Goal: Information Seeking & Learning: Find specific fact

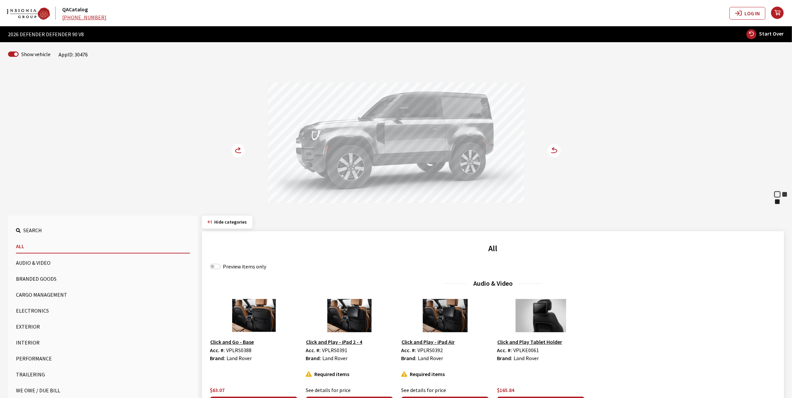
click at [26, 325] on button "Exterior" at bounding box center [103, 326] width 174 height 13
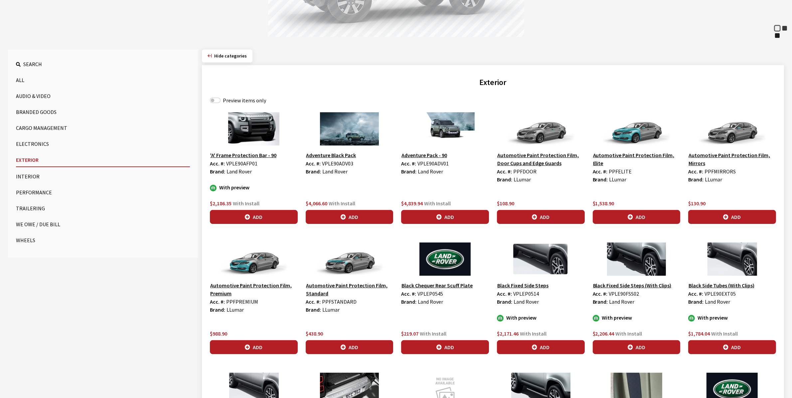
scroll to position [291, 0]
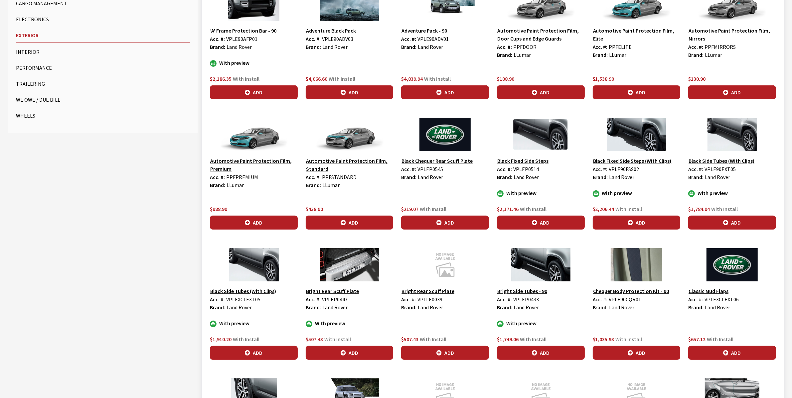
click at [725, 160] on button "Black Side Tubes (With Clips)" at bounding box center [721, 161] width 67 height 9
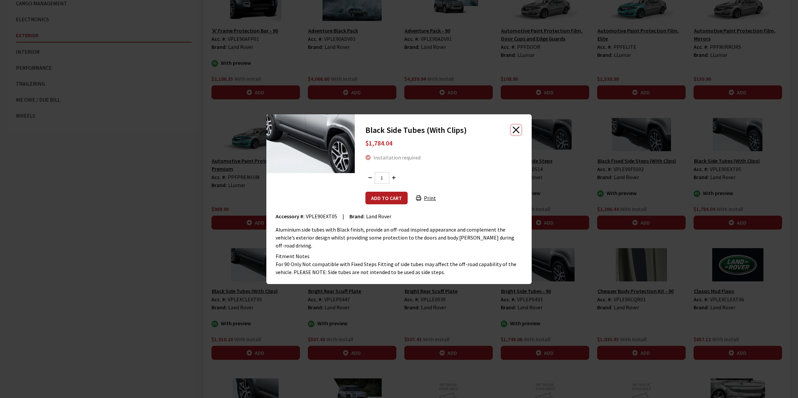
click at [515, 132] on button "Close" at bounding box center [516, 130] width 10 height 10
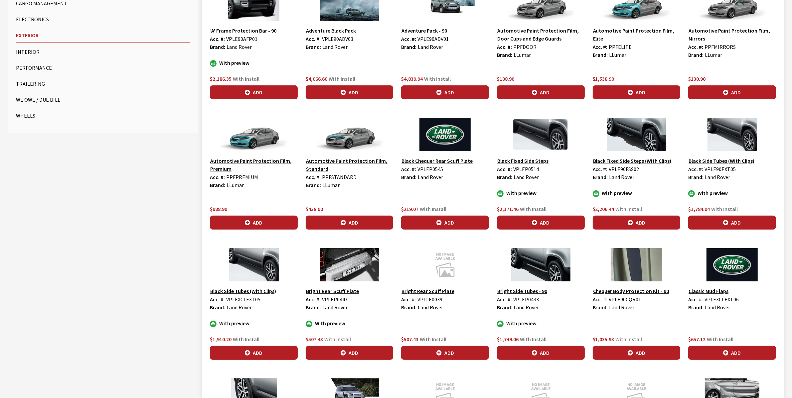
click at [528, 161] on button "Black Fixed Side Steps" at bounding box center [523, 161] width 52 height 9
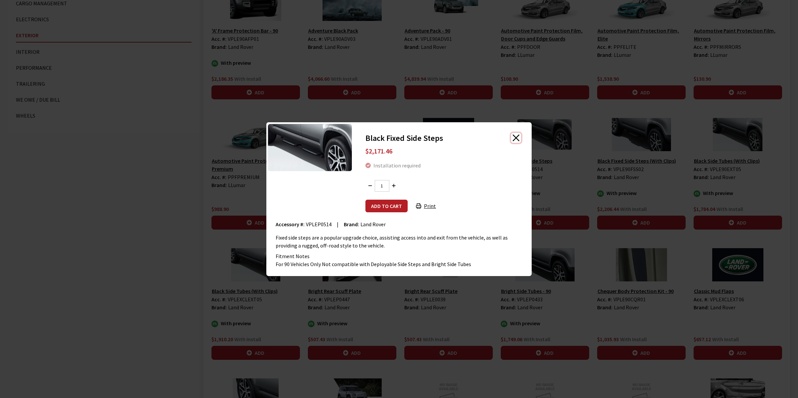
click at [516, 139] on button "Close" at bounding box center [516, 138] width 10 height 10
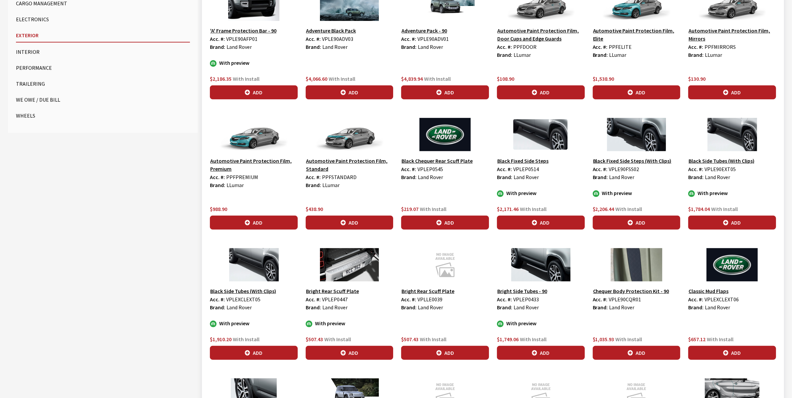
click at [534, 130] on img at bounding box center [541, 134] width 88 height 33
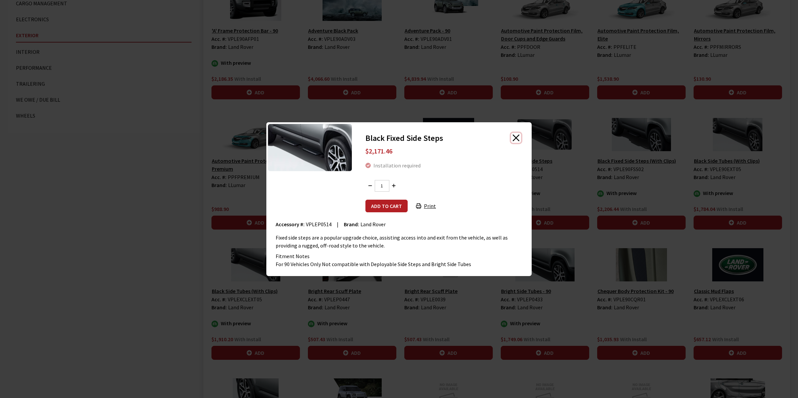
click at [517, 138] on button "Close" at bounding box center [516, 138] width 10 height 10
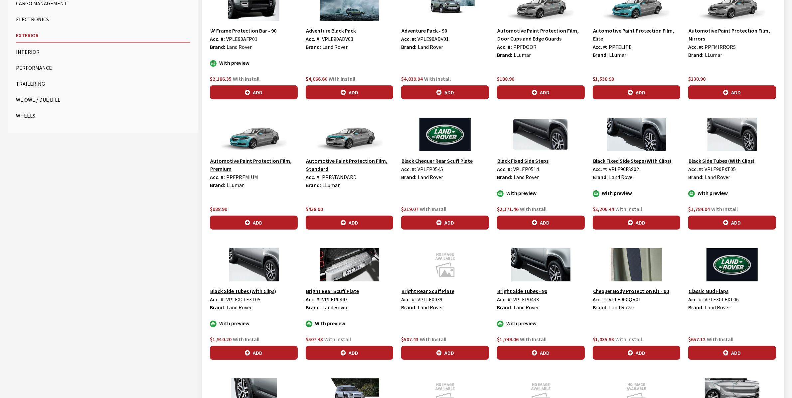
click at [233, 292] on button "Black Side Tubes (With Clips)" at bounding box center [243, 291] width 67 height 9
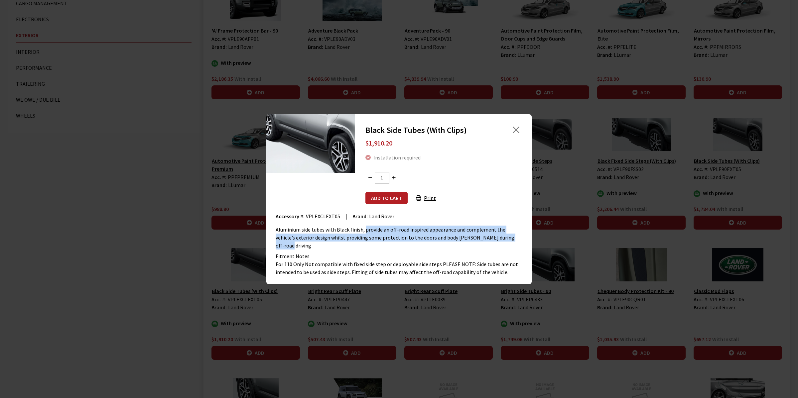
drag, startPoint x: 363, startPoint y: 231, endPoint x: 516, endPoint y: 239, distance: 152.5
click at [516, 239] on div "Aluminium side tubes with Black finish, provide an off-road inspired appearance…" at bounding box center [399, 238] width 247 height 24
copy div "provide an off-road inspired appearance and complement the vehicle’s exterior d…"
click at [515, 131] on button "Close" at bounding box center [516, 130] width 10 height 10
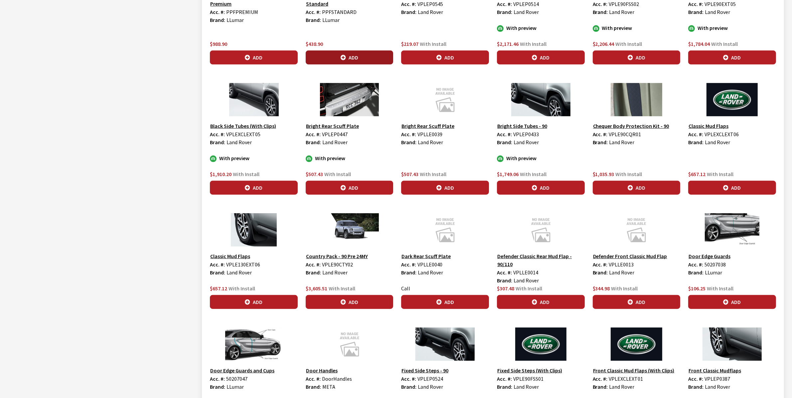
scroll to position [457, 0]
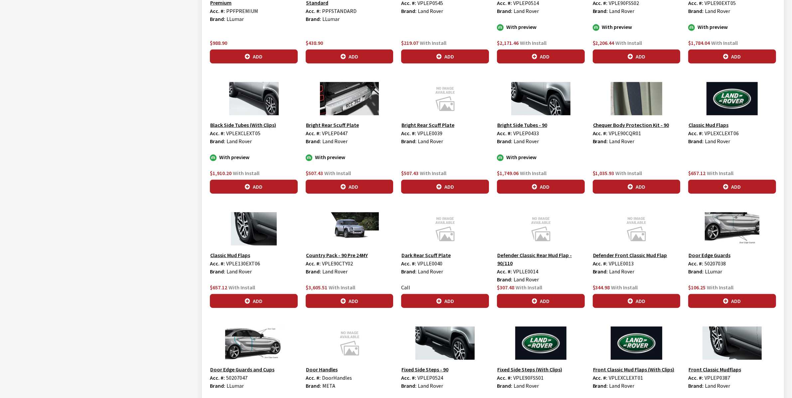
click at [252, 230] on img at bounding box center [254, 228] width 88 height 33
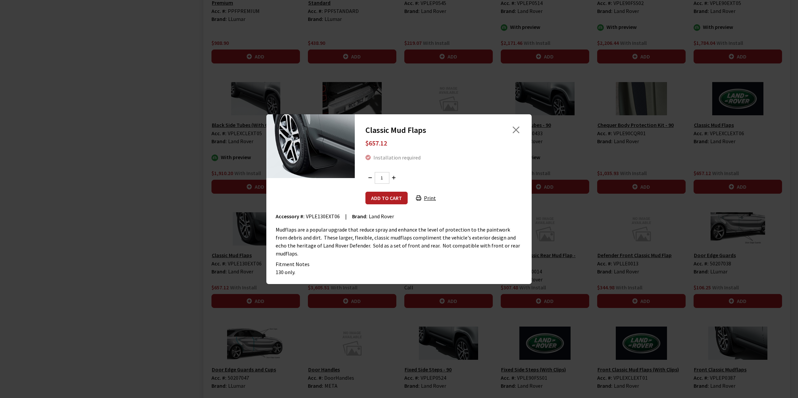
click at [310, 219] on span "VPLE130EXT06" at bounding box center [323, 216] width 34 height 7
copy span "VPLE130EXT06"
click at [514, 131] on button "Close" at bounding box center [516, 130] width 10 height 10
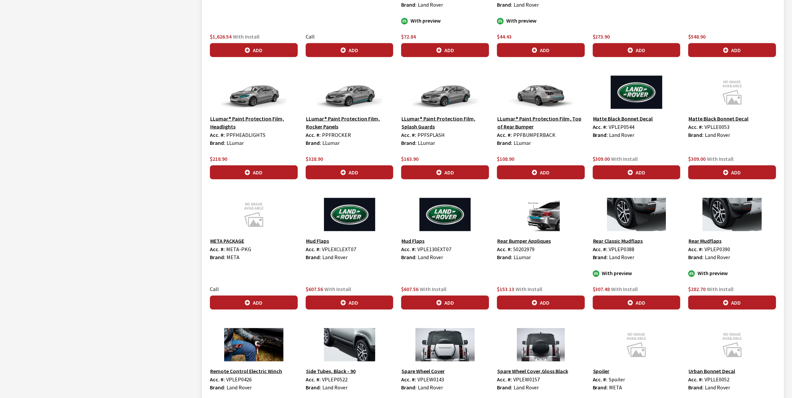
scroll to position [1122, 0]
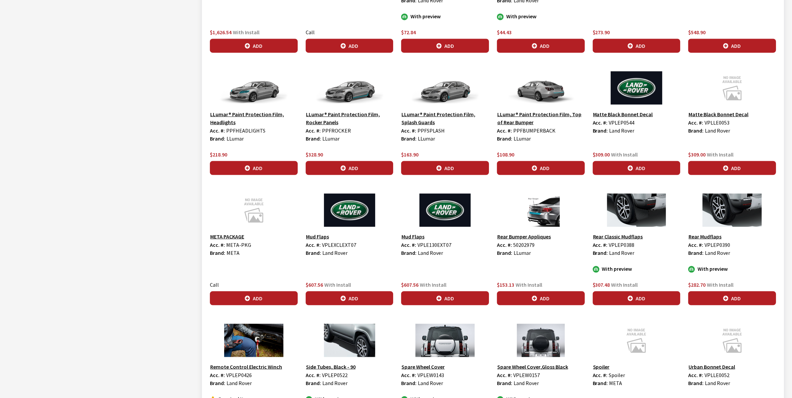
click at [618, 248] on span "VPLEP0388" at bounding box center [622, 245] width 26 height 7
copy span "VPLEP0388"
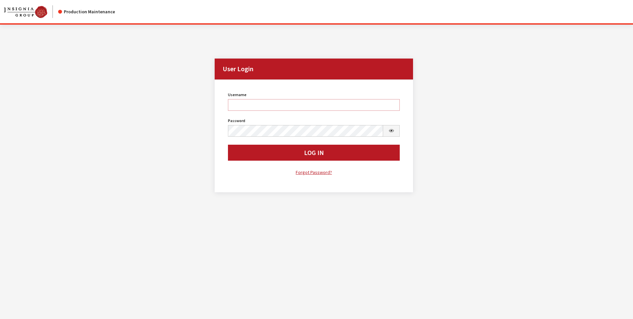
click at [283, 109] on input "Username" at bounding box center [314, 105] width 172 height 12
type input "sdakes"
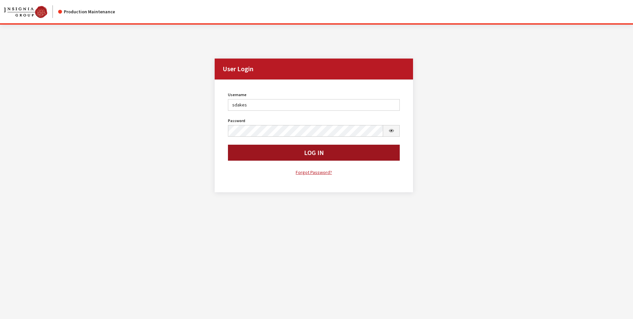
click at [309, 151] on button "Log In" at bounding box center [314, 153] width 172 height 16
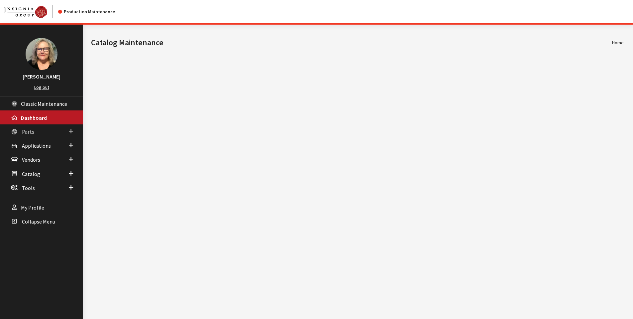
click at [72, 131] on span at bounding box center [71, 131] width 4 height 9
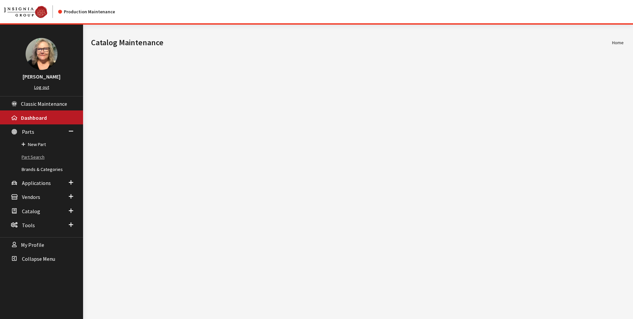
click at [39, 155] on link "Part Search" at bounding box center [41, 157] width 83 height 12
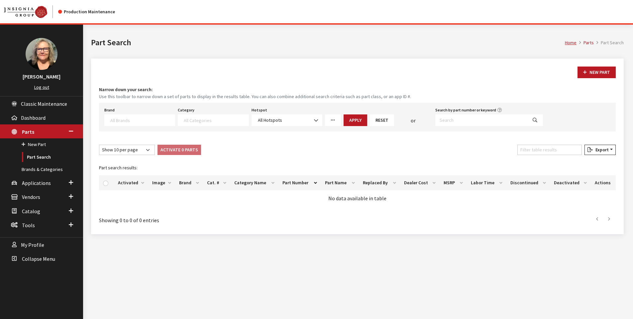
select select
click at [478, 119] on input "Search by part number or keyword" at bounding box center [482, 120] width 92 height 12
paste input "VPLE130EXT06"
type input "VPLE130EXT06"
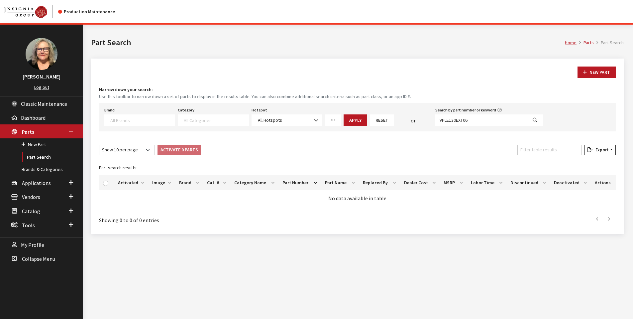
click at [533, 120] on icon "Search" at bounding box center [535, 120] width 5 height 5
select select
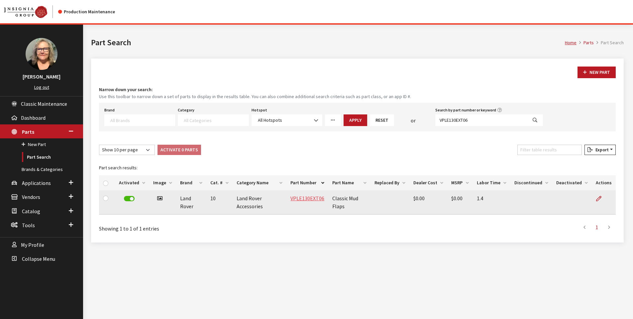
click at [306, 198] on link "VPLE130EXT06" at bounding box center [308, 198] width 34 height 7
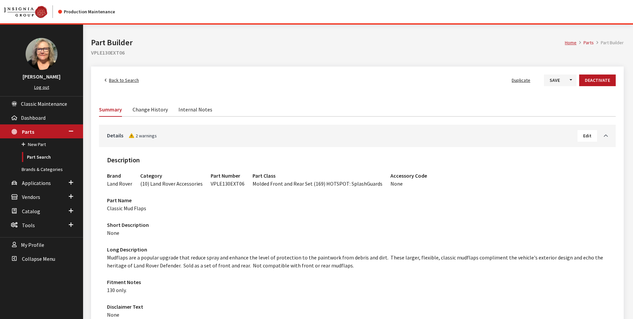
click at [134, 79] on span "Back to Search" at bounding box center [124, 80] width 30 height 6
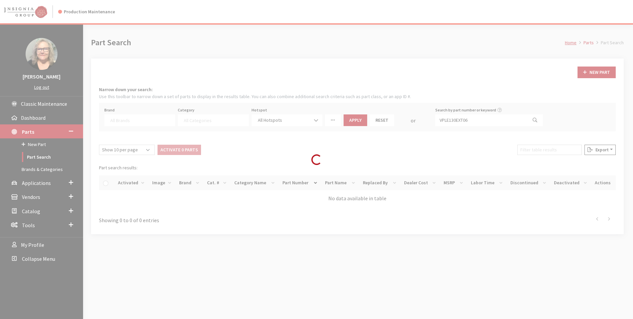
select select
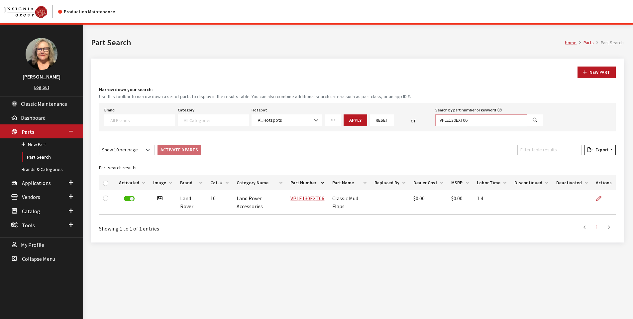
drag, startPoint x: 481, startPoint y: 119, endPoint x: 369, endPoint y: 115, distance: 112.4
click at [368, 116] on div "Brand Acura Alfa Romeo Audi BMW DoubleTake Ford Ford Racing GM GST Honda Hyunda…" at bounding box center [324, 115] width 442 height 21
paste input "P0388"
type input "VPLEP0388"
select select
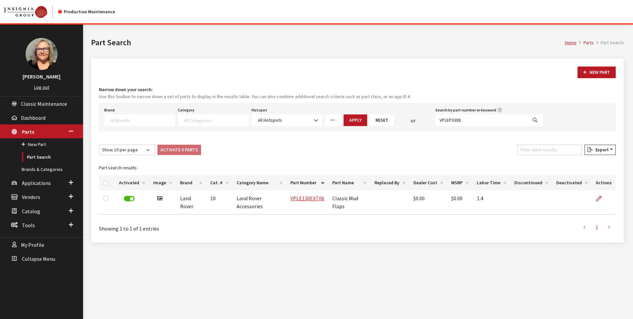
select select
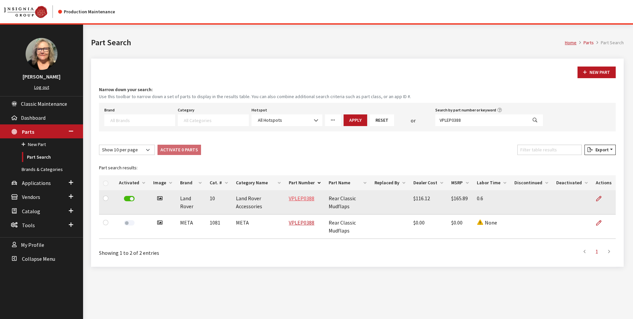
click at [302, 198] on link "VPLEP0388" at bounding box center [302, 198] width 26 height 7
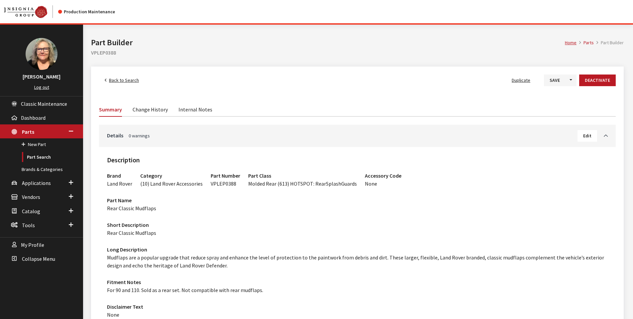
click at [128, 79] on span "Back to Search" at bounding box center [124, 80] width 30 height 6
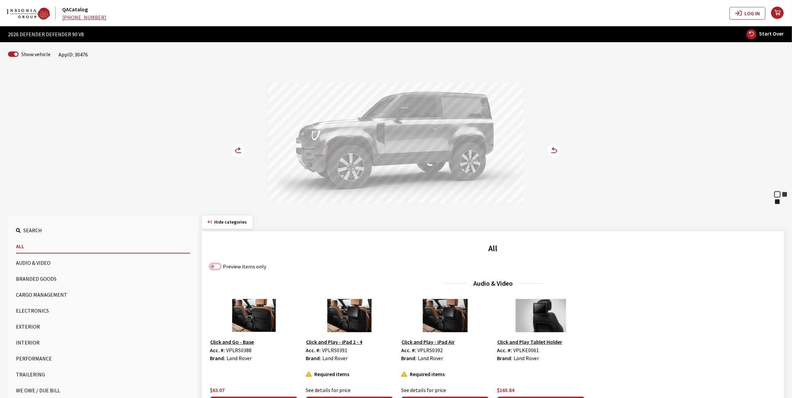
click at [218, 266] on input "Preview items only" at bounding box center [215, 266] width 11 height 5
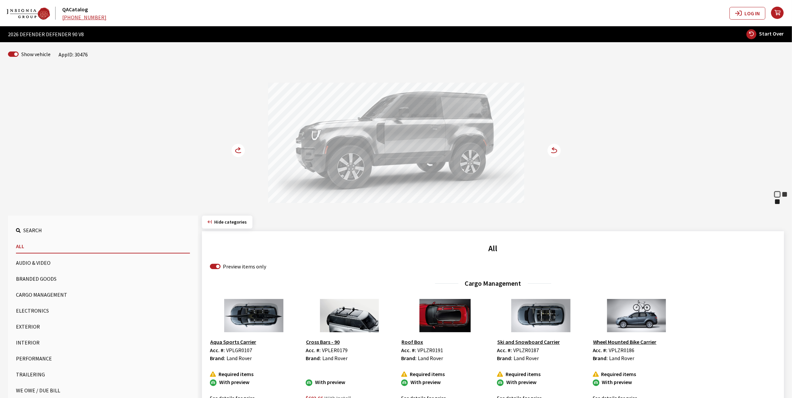
click at [33, 323] on button "Exterior" at bounding box center [103, 326] width 174 height 13
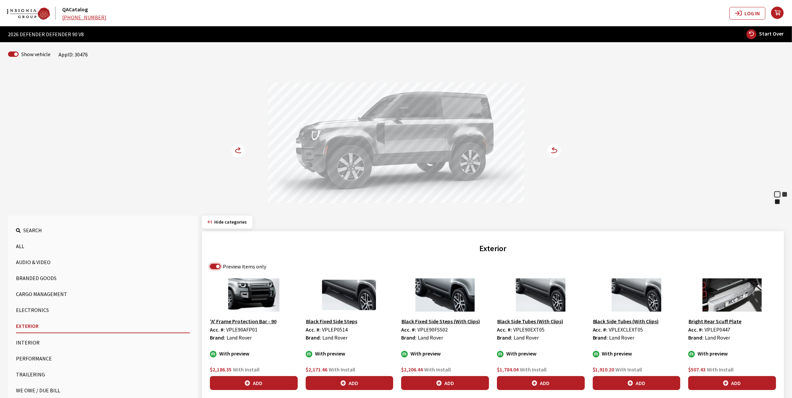
click at [217, 268] on input "Preview items only" at bounding box center [215, 266] width 11 height 5
checkbox input "false"
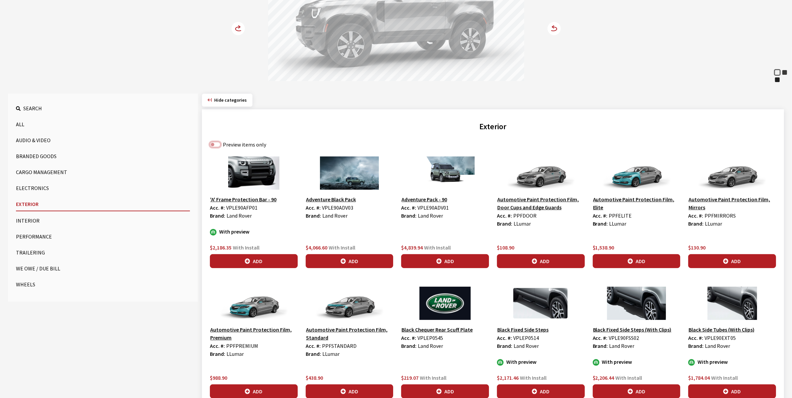
scroll to position [125, 0]
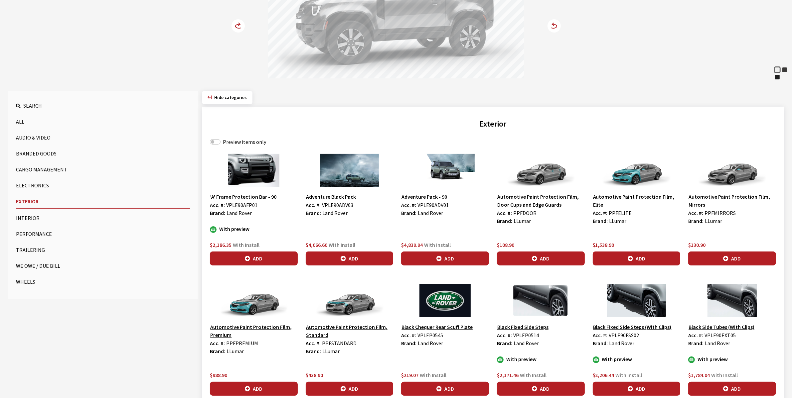
drag, startPoint x: 640, startPoint y: 42, endPoint x: 634, endPoint y: 35, distance: 9.2
click at [640, 42] on div "Fuji White Carpathian Grey Santorini Black Fuji White Carpathian Grey Santorini…" at bounding box center [396, 13] width 784 height 136
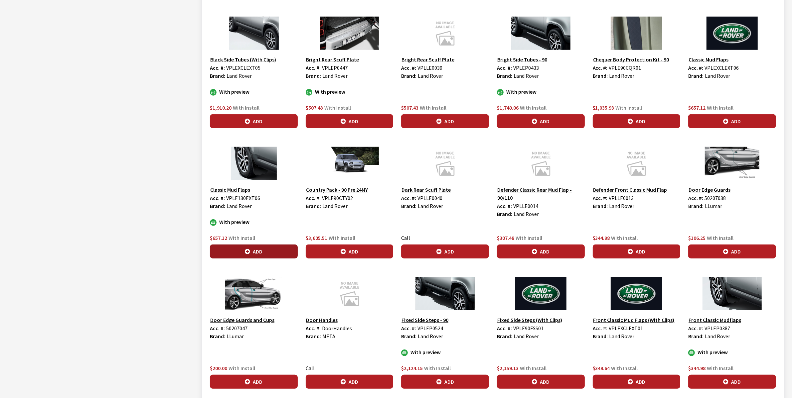
click at [257, 251] on button "Add" at bounding box center [254, 252] width 88 height 14
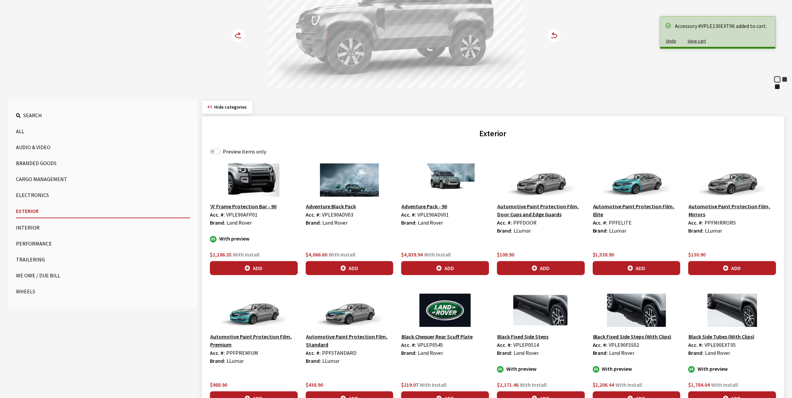
scroll to position [0, 0]
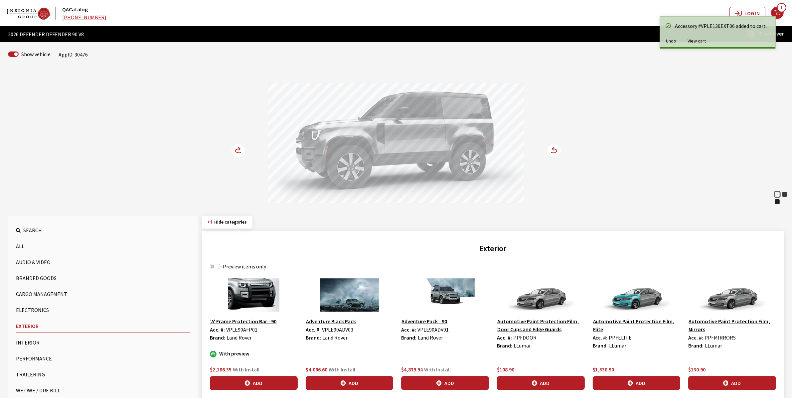
click at [236, 153] on icon at bounding box center [238, 151] width 7 height 4
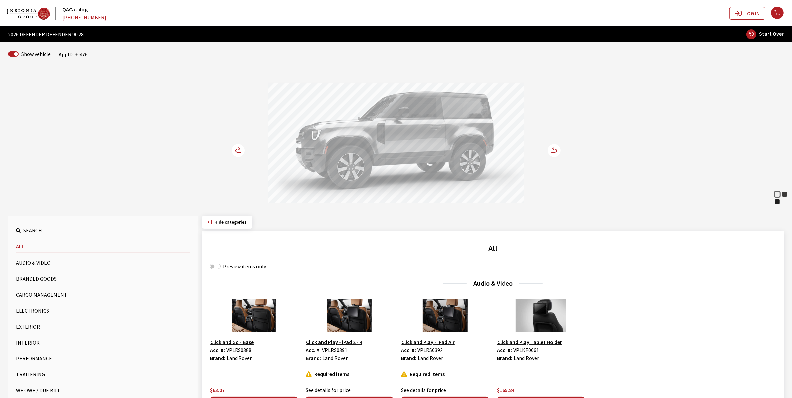
click at [30, 325] on button "Exterior" at bounding box center [103, 326] width 174 height 13
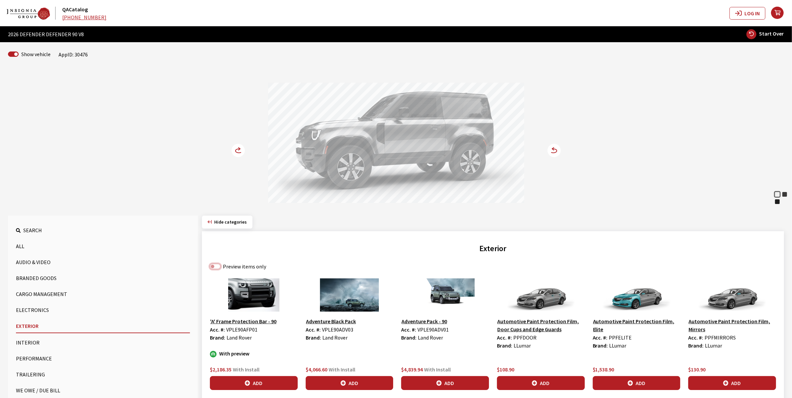
click at [214, 266] on input "Preview items only" at bounding box center [215, 266] width 11 height 5
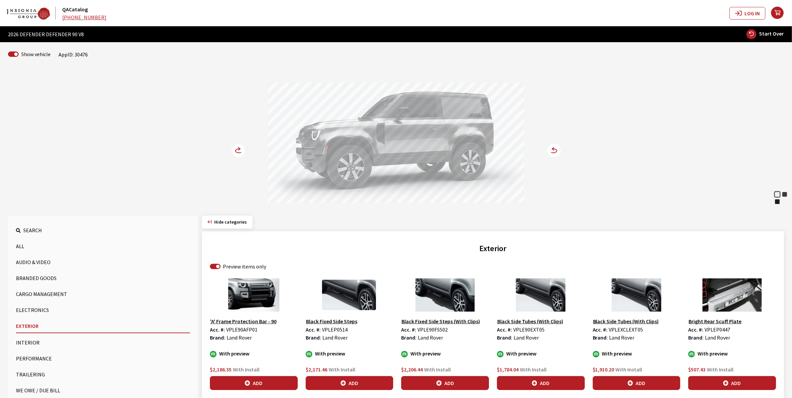
click at [692, 107] on div "Fuji White Carpathian Grey Santorini Black Fuji White Carpathian Grey Santorini…" at bounding box center [396, 137] width 784 height 136
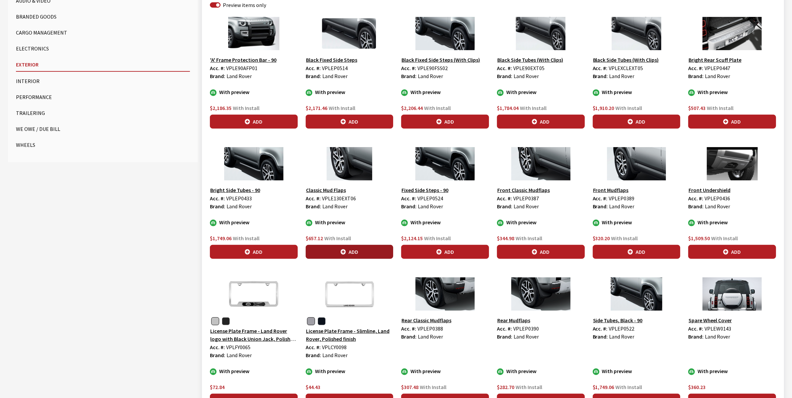
click at [345, 254] on icon "button" at bounding box center [342, 252] width 5 height 5
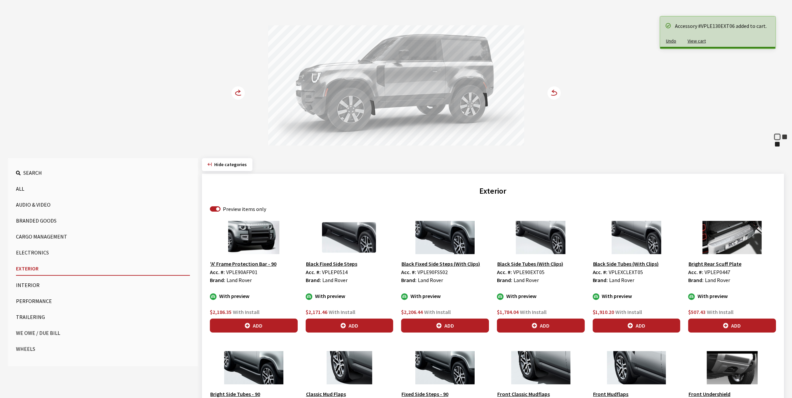
scroll to position [0, 0]
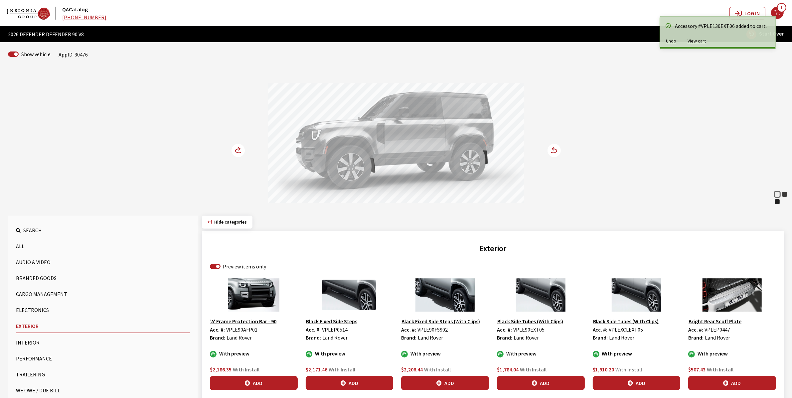
click at [236, 150] on icon at bounding box center [238, 151] width 7 height 4
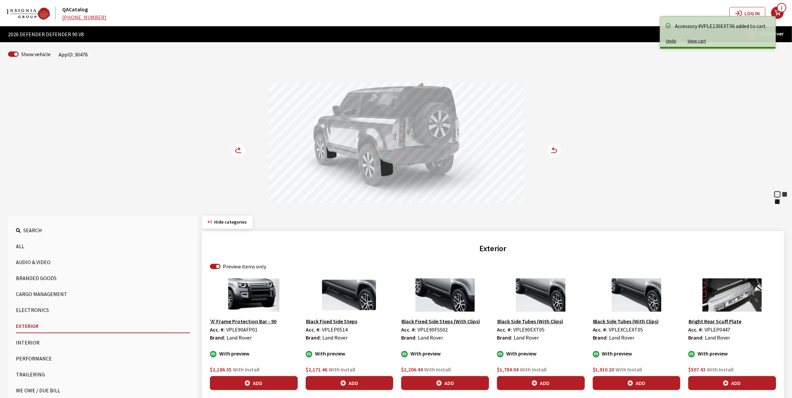
click at [236, 150] on icon at bounding box center [238, 151] width 7 height 4
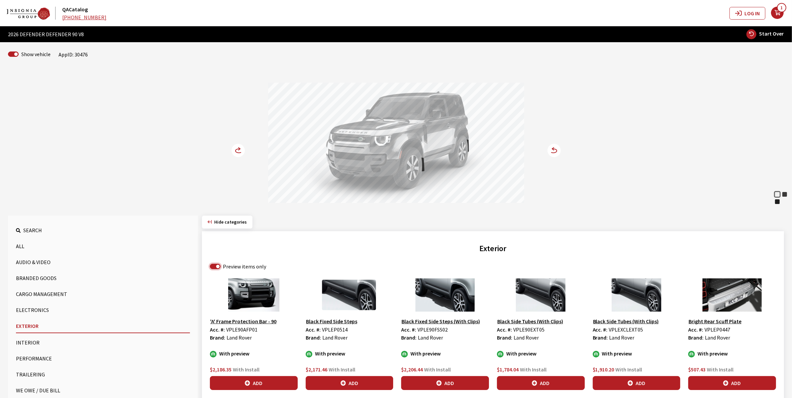
click at [212, 265] on input "Preview items only" at bounding box center [215, 266] width 11 height 5
checkbox input "false"
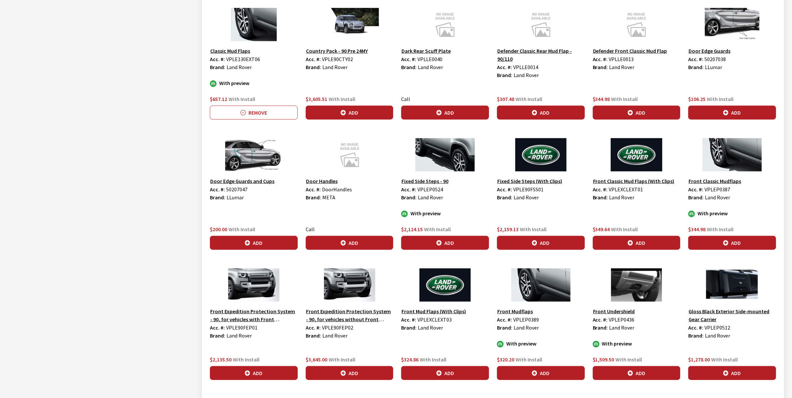
scroll to position [748, 0]
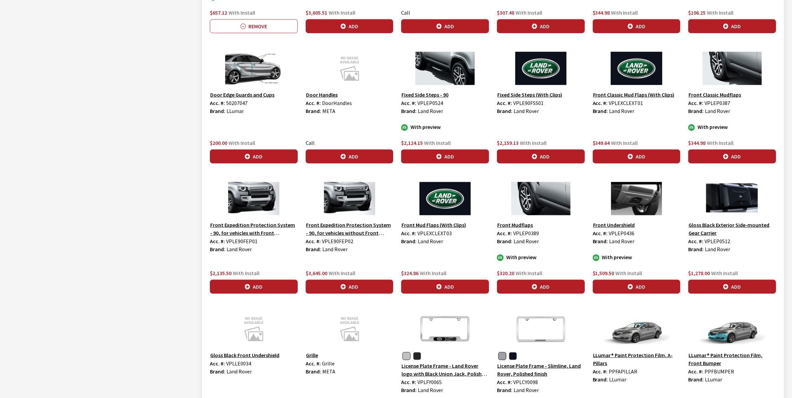
click at [253, 227] on button "Front Expedition Protection System - 90, for vehicles with Front Undershield" at bounding box center [254, 229] width 88 height 17
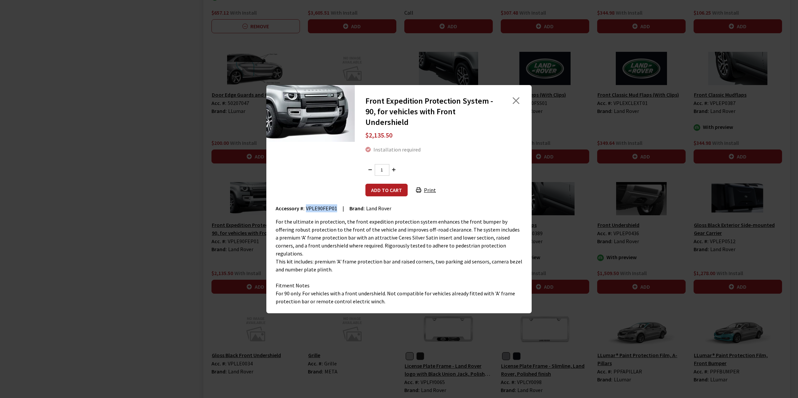
drag, startPoint x: 305, startPoint y: 212, endPoint x: 335, endPoint y: 212, distance: 30.6
click at [335, 212] on div "Accessory #: VPLE90FEP01 | Brand: Land Rover" at bounding box center [399, 208] width 247 height 8
copy span "VPLE90FEP01"
click at [309, 210] on span "VPLE90FEP01" at bounding box center [321, 208] width 31 height 7
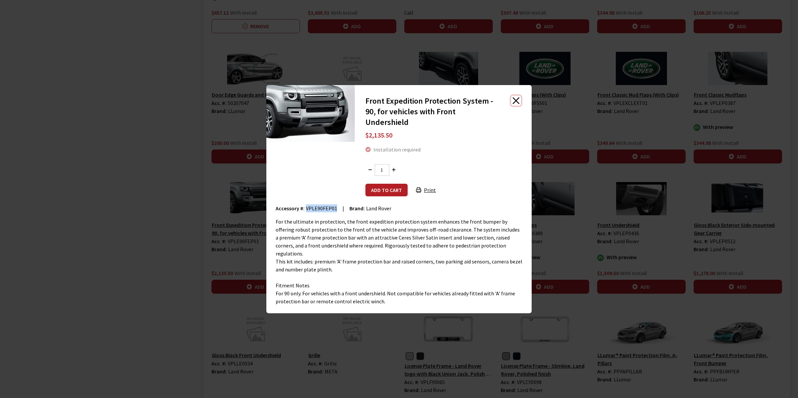
click at [514, 103] on button "Close" at bounding box center [516, 101] width 10 height 10
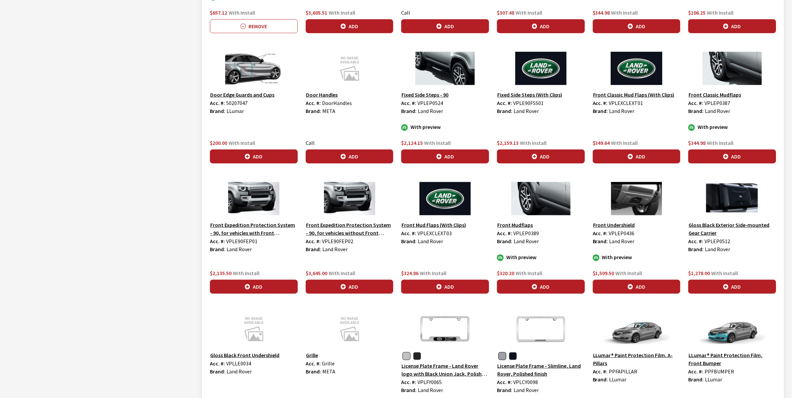
click at [341, 230] on button "Front Expedition Protection System - 90, for vehicles without Front Undershield" at bounding box center [350, 229] width 88 height 17
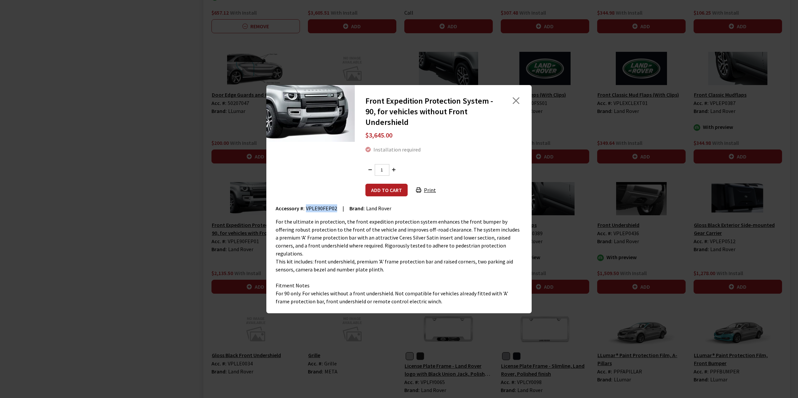
drag, startPoint x: 304, startPoint y: 210, endPoint x: 337, endPoint y: 211, distance: 33.3
click at [337, 211] on div "Accessory #: VPLE90FEP02 | Brand: Land Rover" at bounding box center [399, 208] width 247 height 8
copy span "VPLE90FEP02"
click at [312, 209] on span "VPLE90FEP02" at bounding box center [321, 208] width 31 height 7
click at [313, 211] on span "VPLE90FEP02" at bounding box center [321, 208] width 31 height 7
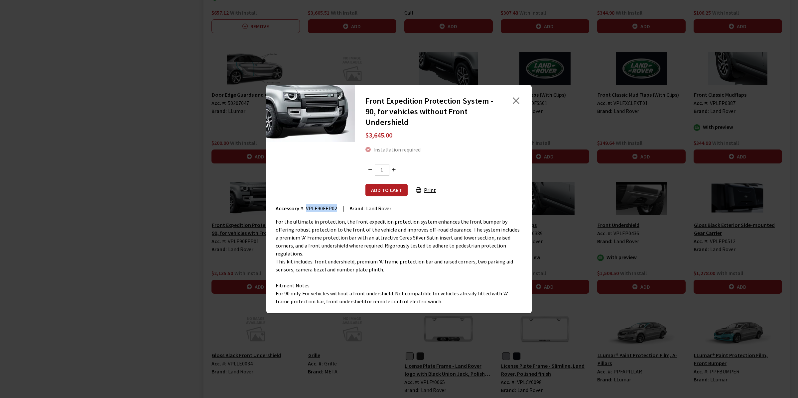
click at [313, 211] on span "VPLE90FEP02" at bounding box center [321, 208] width 31 height 7
copy span "VPLE90FEP02"
click at [514, 103] on button "Close" at bounding box center [516, 101] width 10 height 10
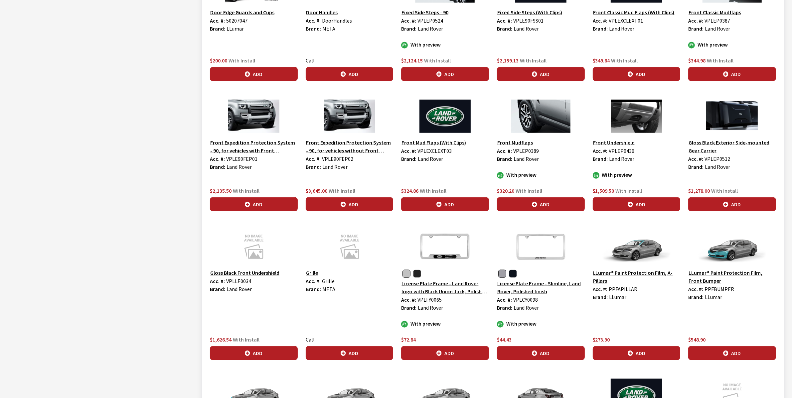
scroll to position [831, 0]
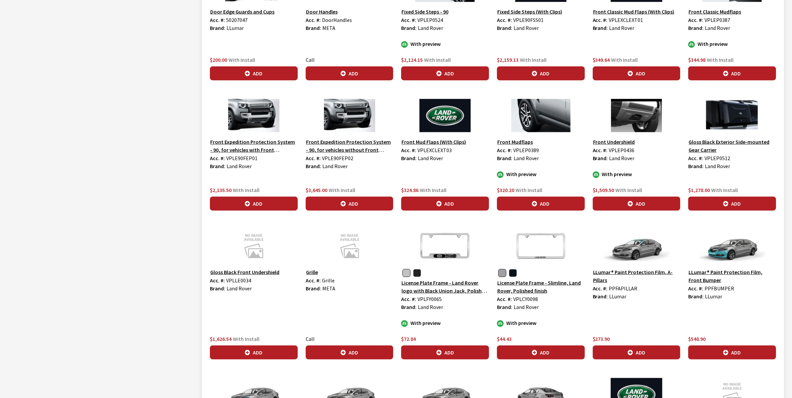
click at [716, 157] on span "VPLEP0512" at bounding box center [717, 158] width 26 height 7
copy span "VPLEP0512"
click at [738, 114] on img at bounding box center [732, 115] width 88 height 33
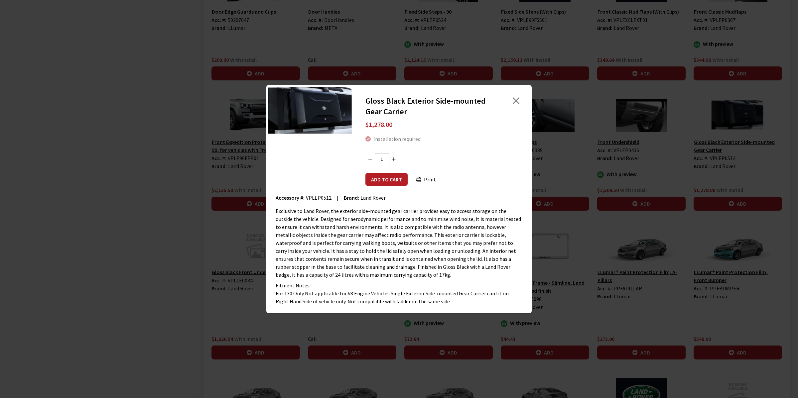
click at [315, 198] on span "VPLEP0512" at bounding box center [319, 198] width 26 height 7
click at [315, 197] on span "VPLEP0512" at bounding box center [319, 198] width 26 height 7
copy span "VPLEP0512"
click at [516, 97] on button "Close" at bounding box center [516, 101] width 10 height 10
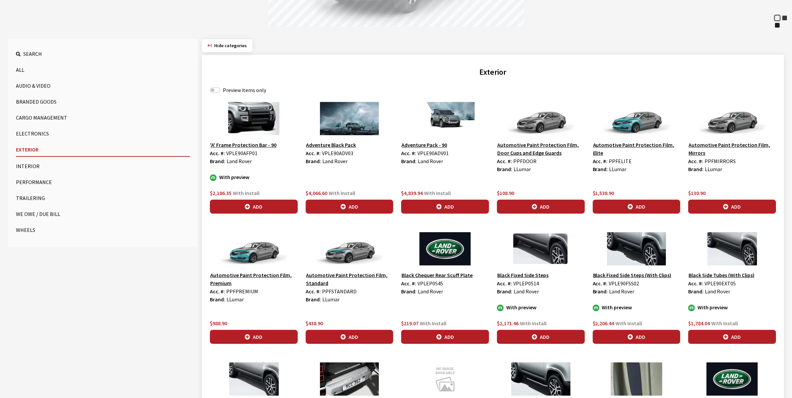
scroll to position [175, 0]
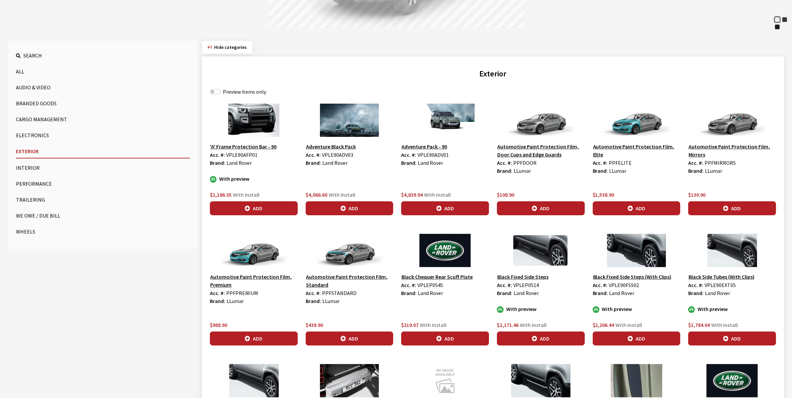
click at [30, 231] on button "Wheels" at bounding box center [103, 231] width 174 height 13
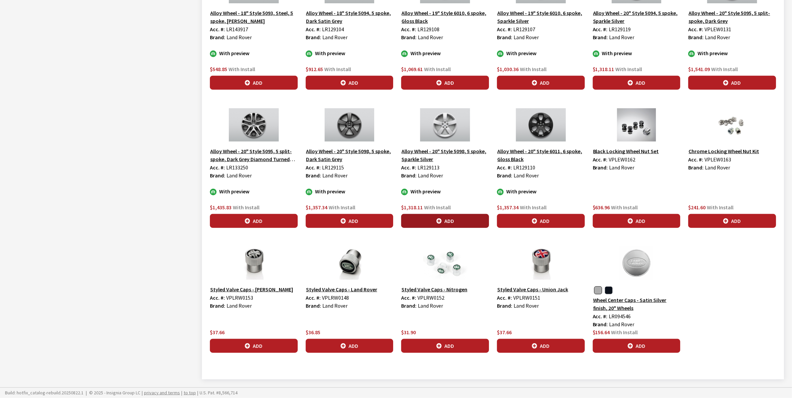
scroll to position [571, 0]
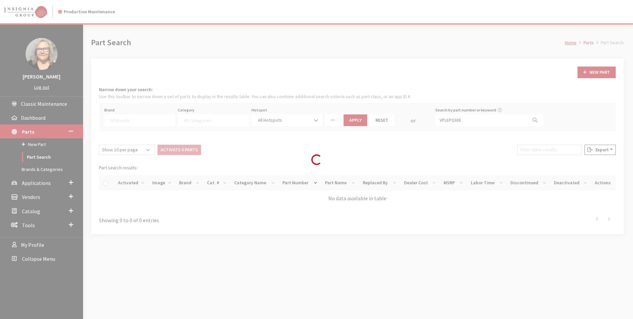
select select
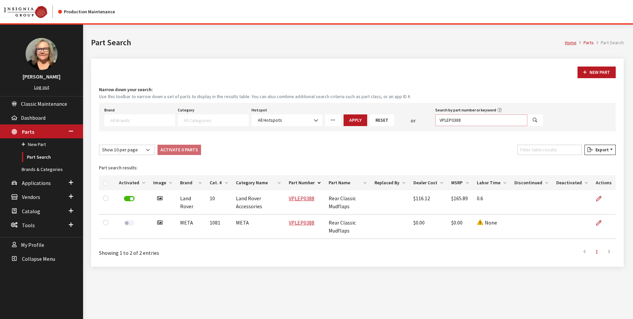
drag, startPoint x: 471, startPoint y: 115, endPoint x: 387, endPoint y: 112, distance: 84.2
click at [392, 113] on div "Brand Acura Alfa Romeo Audi BMW DoubleTake Ford Ford Racing GM GST Honda Hyunda…" at bounding box center [324, 115] width 442 height 21
paste input "90FEP01"
type input "VPLE90FEP01"
select select
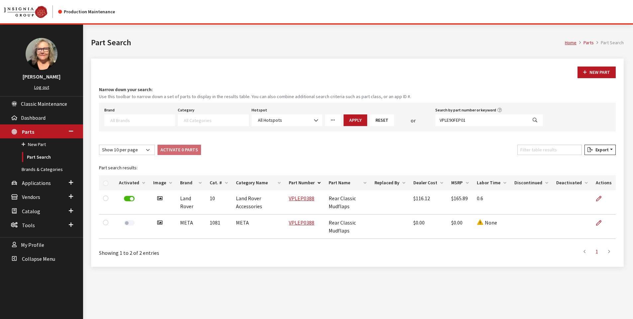
select select
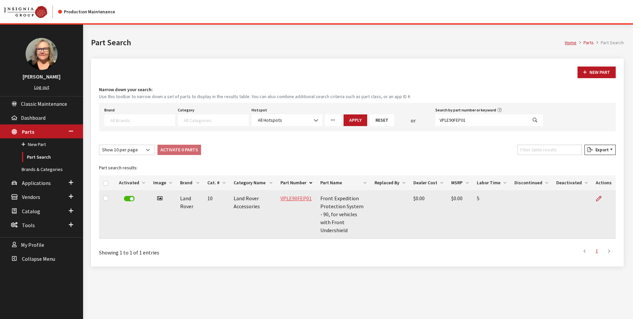
click at [298, 199] on link "VPLE90FEP01" at bounding box center [296, 198] width 31 height 7
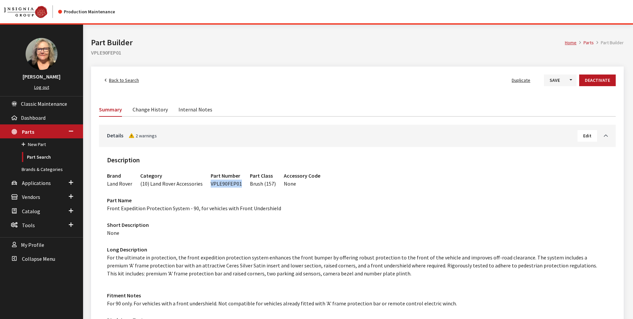
drag, startPoint x: 209, startPoint y: 185, endPoint x: 239, endPoint y: 184, distance: 29.9
click at [239, 184] on span "VPLE90FEP01" at bounding box center [226, 183] width 31 height 7
copy span "VPLE90FEP01"
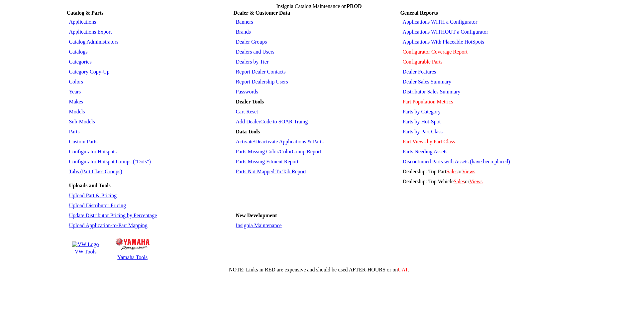
click at [76, 129] on link "Parts" at bounding box center [74, 132] width 11 height 6
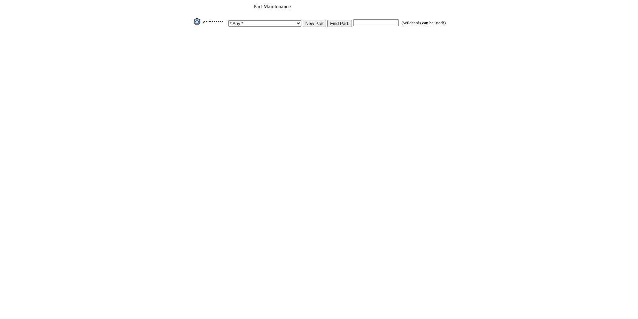
click at [358, 20] on input "text" at bounding box center [376, 22] width 46 height 7
paste input "VPLE90FEP01"
type input "VPLE90FEP01"
click at [329, 21] on input "Find Part:" at bounding box center [340, 23] width 25 height 7
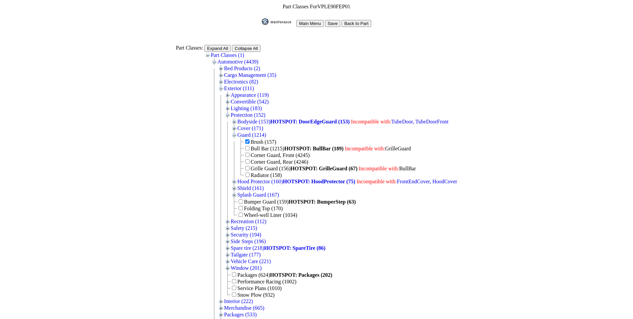
click at [333, 3] on table "Part Classes For VPLE90FEP01 Main Menu Save Back to Part Part Classes: Expand A…" at bounding box center [317, 184] width 284 height 363
drag, startPoint x: 319, startPoint y: 6, endPoint x: 350, endPoint y: 6, distance: 31.6
click at [350, 6] on td "Part Classes For VPLE90FEP01" at bounding box center [317, 6] width 282 height 7
drag, startPoint x: 264, startPoint y: 165, endPoint x: 412, endPoint y: 164, distance: 148.0
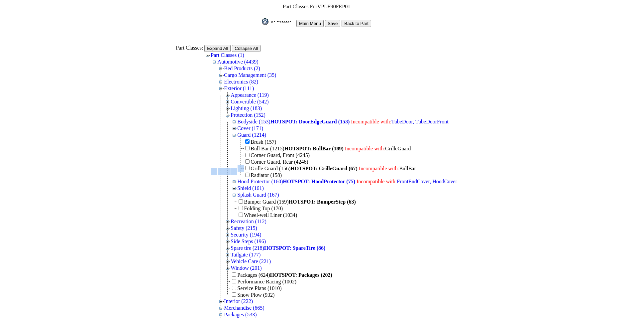
click at [412, 164] on div "Brush (157) Bull Bar (1215) HOTSPOT: BullBar (189) Incompatible with: GrilleGua…" at bounding box center [330, 158] width 253 height 40
copy table
click at [437, 140] on div "Brush (157) Bull Bar (1215) HOTSPOT: BullBar (189) Incompatible with: GrilleGua…" at bounding box center [330, 158] width 253 height 40
drag, startPoint x: 264, startPoint y: 146, endPoint x: 404, endPoint y: 143, distance: 140.7
click at [404, 143] on div "Brush (157) Bull Bar (1215) HOTSPOT: BullBar (189) Incompatible with: GrilleGua…" at bounding box center [330, 158] width 253 height 40
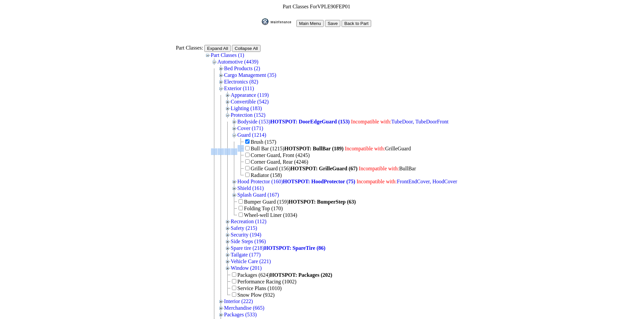
copy table
click at [299, 21] on input "Main Menu" at bounding box center [310, 23] width 27 height 7
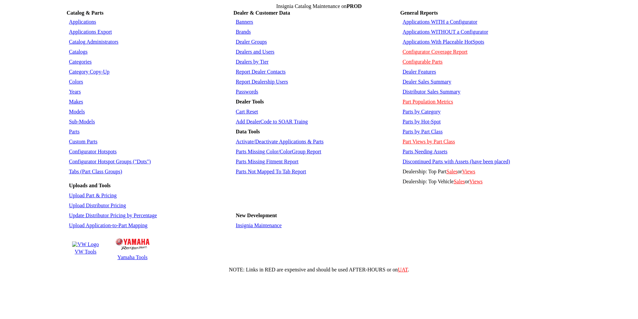
click at [73, 129] on link "Parts" at bounding box center [74, 132] width 11 height 6
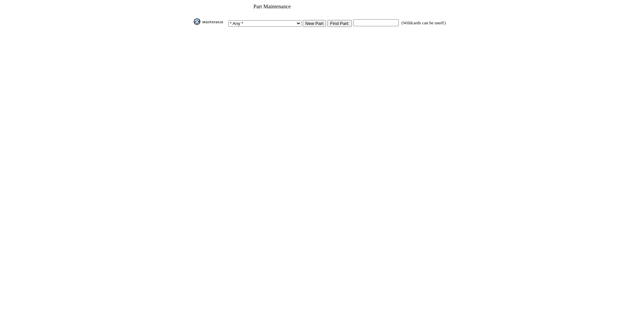
click at [353, 21] on input "text" at bounding box center [376, 22] width 46 height 7
paste input "VPLE90FEP02"
type input "VPLE90FEP02"
click at [333, 20] on input "Find Part:" at bounding box center [340, 23] width 25 height 7
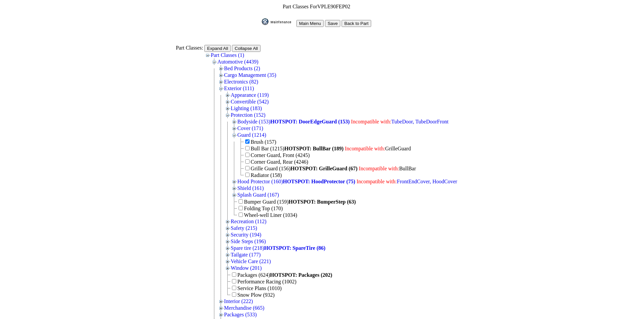
click at [280, 21] on img at bounding box center [278, 21] width 33 height 7
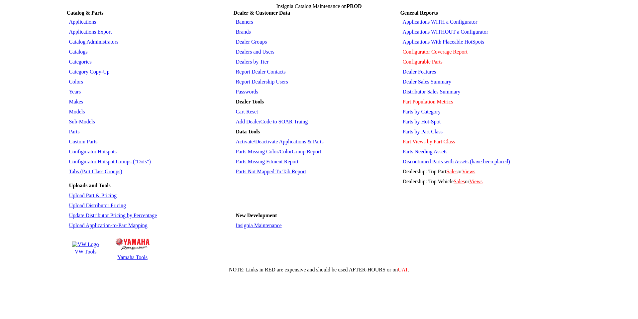
click at [76, 129] on link "Parts" at bounding box center [74, 132] width 11 height 6
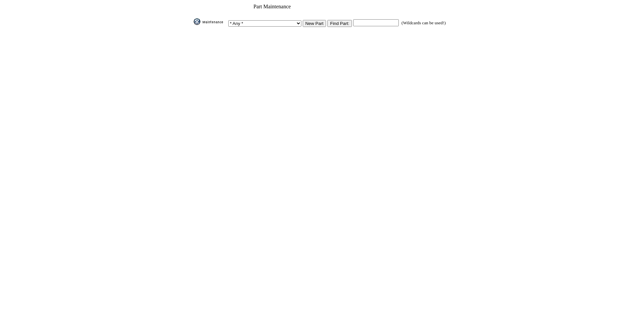
click at [359, 21] on input "text" at bounding box center [376, 22] width 46 height 7
paste input "VPLEP0512"
type input "VPLEP0512"
click at [332, 20] on input "Find Part:" at bounding box center [340, 23] width 25 height 7
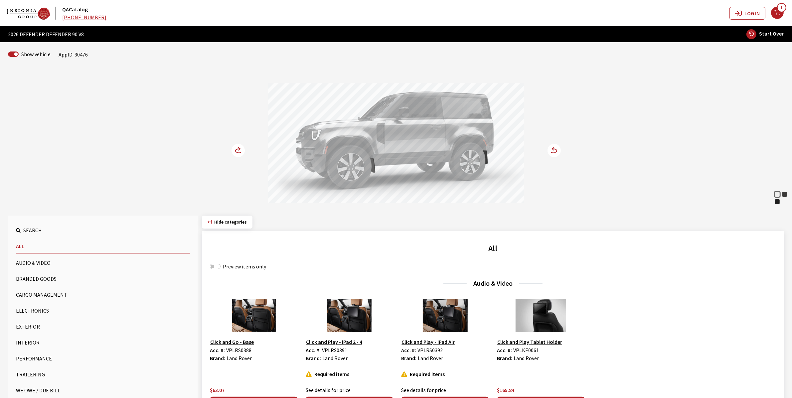
click at [238, 150] on icon at bounding box center [239, 149] width 2 height 3
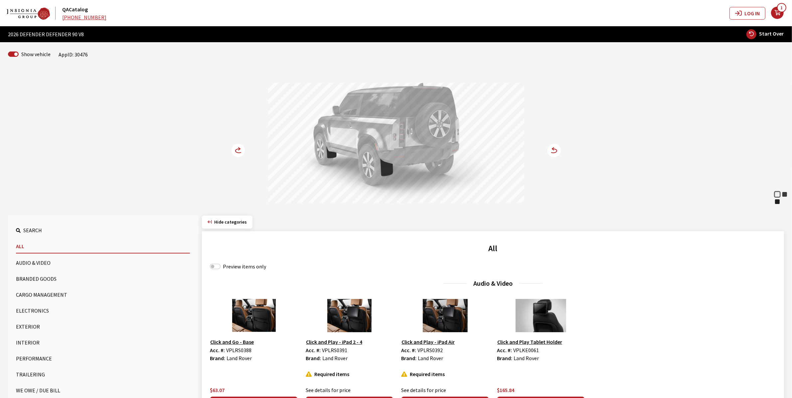
click at [238, 150] on icon at bounding box center [239, 149] width 2 height 3
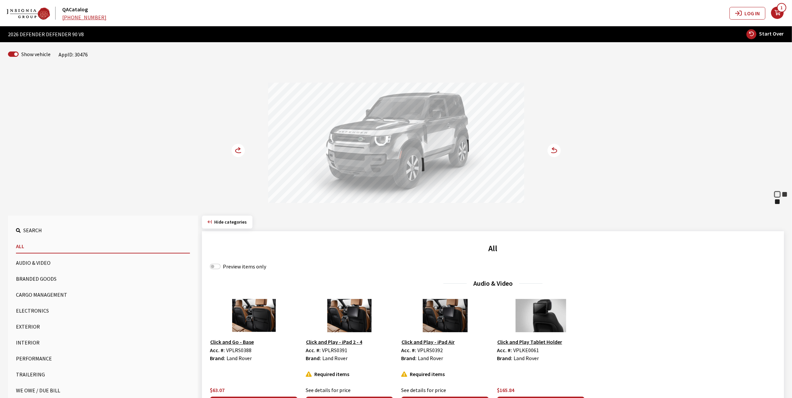
click at [238, 150] on icon at bounding box center [239, 149] width 2 height 3
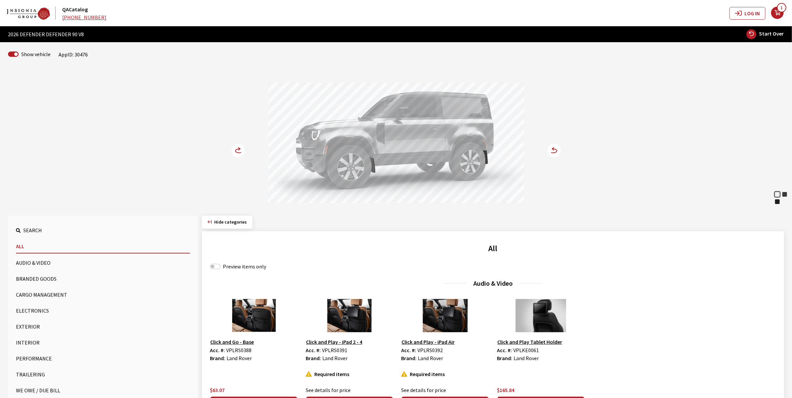
click at [238, 150] on icon at bounding box center [239, 149] width 2 height 3
click at [236, 150] on circle at bounding box center [237, 150] width 13 height 13
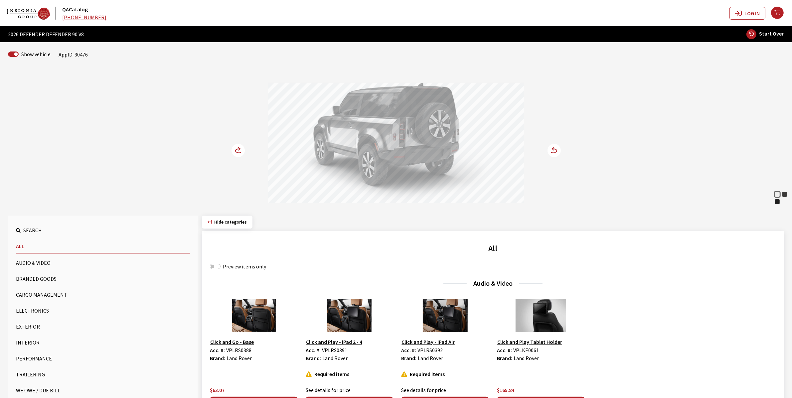
click at [31, 323] on button "Exterior" at bounding box center [103, 326] width 174 height 13
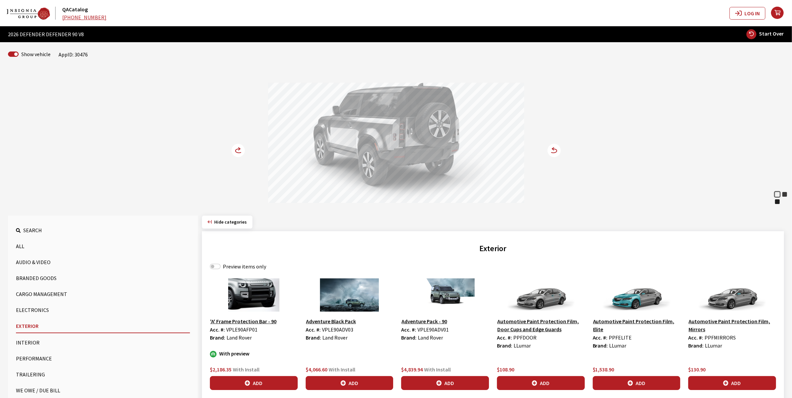
click at [220, 267] on div "Preview items only" at bounding box center [493, 267] width 566 height 8
click at [215, 268] on input "Preview items only" at bounding box center [215, 266] width 11 height 5
checkbox input "true"
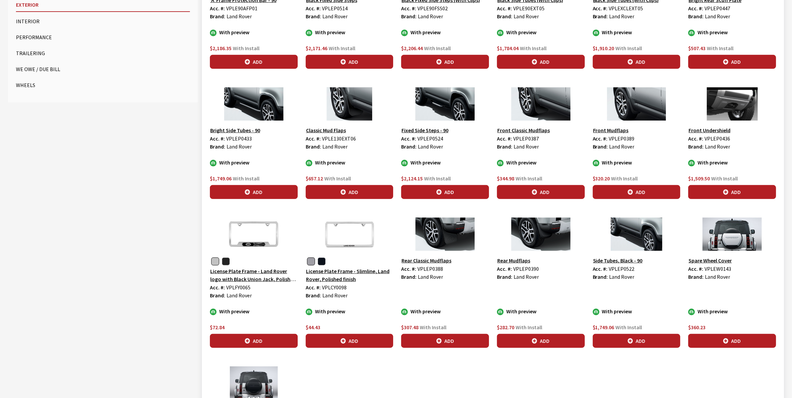
scroll to position [333, 0]
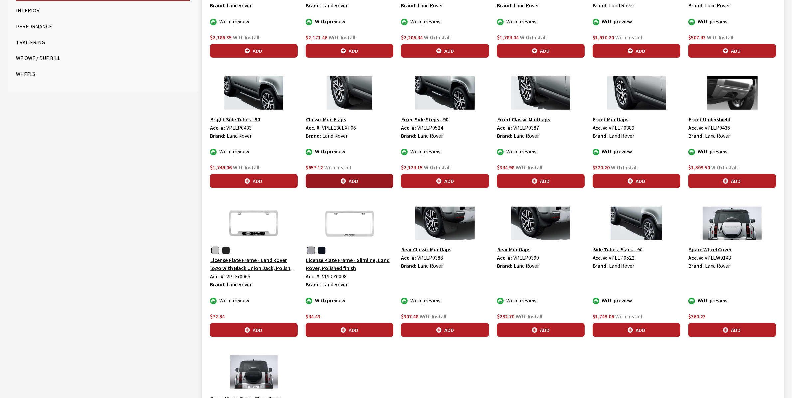
click at [343, 179] on button "Add" at bounding box center [350, 181] width 88 height 14
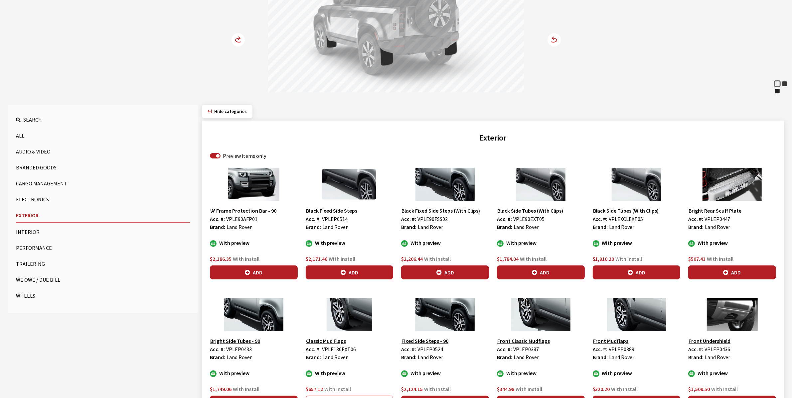
scroll to position [125, 0]
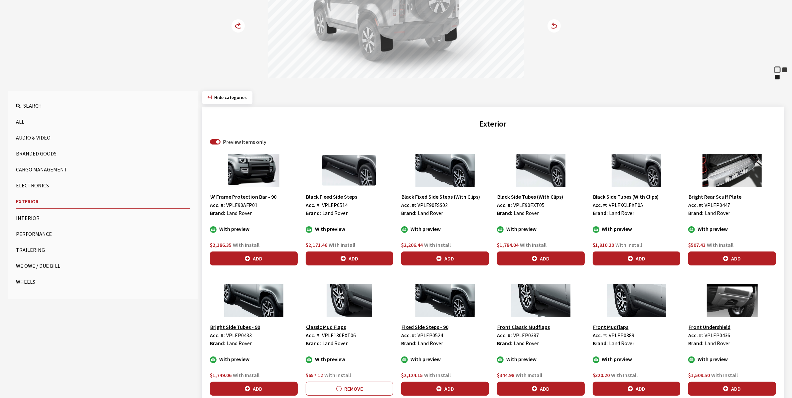
click at [525, 206] on span "VPLE90EXT05" at bounding box center [528, 205] width 31 height 7
copy span "VPLE90EXT05"
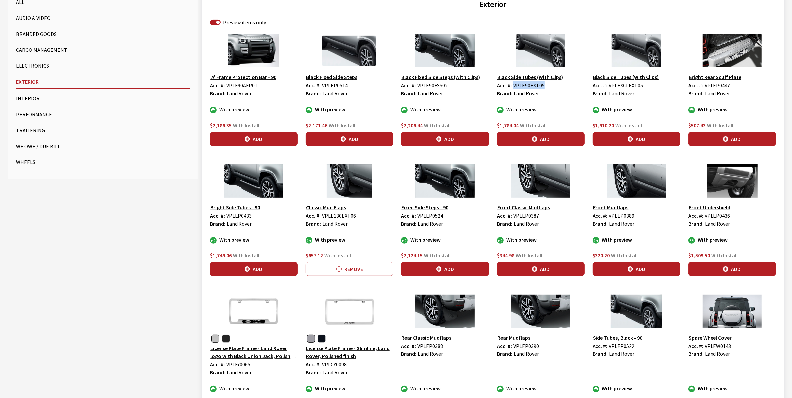
scroll to position [116, 0]
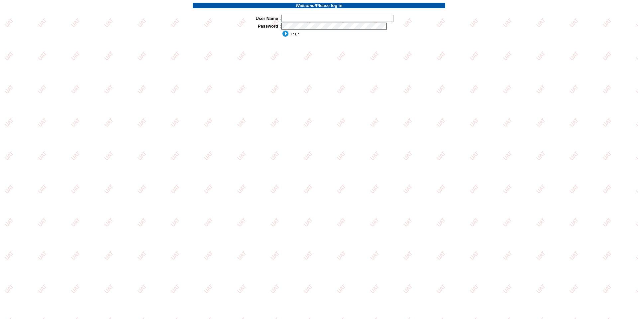
click at [306, 14] on td at bounding box center [363, 14] width 164 height 1
click at [306, 17] on input "text" at bounding box center [338, 18] width 112 height 7
type input "sdakes"
click at [296, 30] on td at bounding box center [363, 26] width 164 height 8
click at [293, 33] on input "image" at bounding box center [291, 33] width 18 height 7
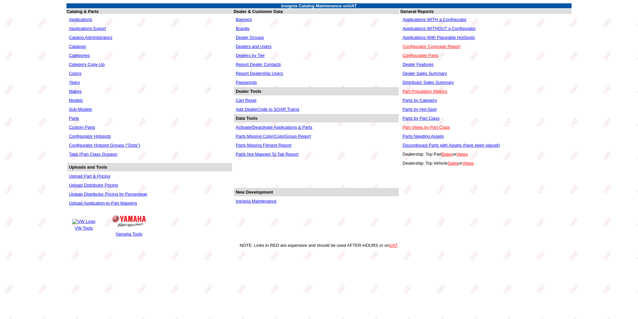
click at [71, 119] on link "Parts" at bounding box center [74, 118] width 10 height 5
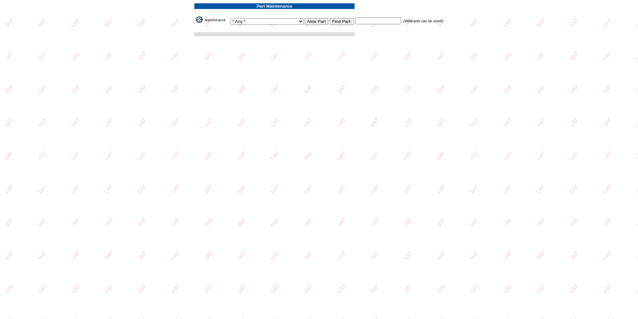
click at [356, 20] on input "text" at bounding box center [379, 20] width 46 height 7
paste input "VPLE90FEP01"
type input "VPLE90FEP01"
click at [330, 21] on input "Find Part:" at bounding box center [342, 21] width 25 height 7
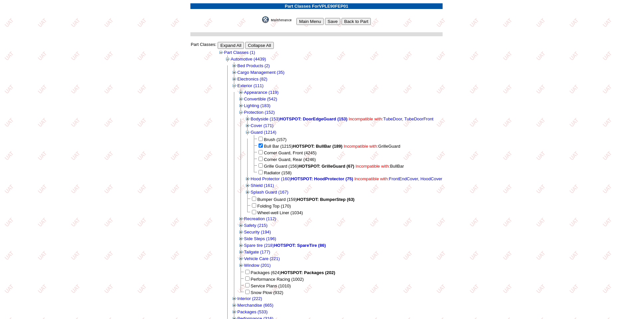
click at [280, 21] on img at bounding box center [278, 19] width 33 height 7
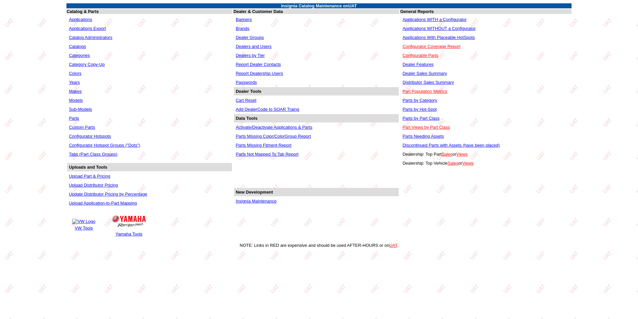
click at [73, 118] on link "Parts" at bounding box center [74, 118] width 10 height 5
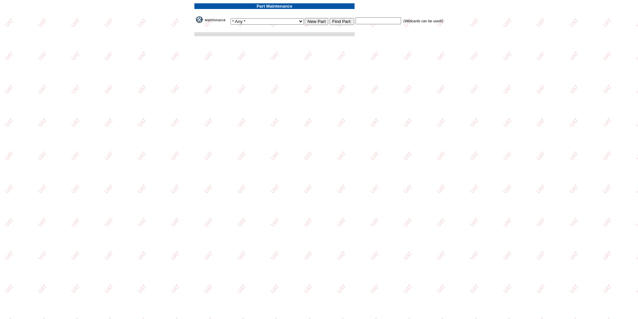
click at [356, 20] on input "text" at bounding box center [379, 20] width 46 height 7
paste input "VPLE90FEP02"
type input "VPLE90FEP02"
click at [330, 23] on input "Find Part:" at bounding box center [342, 21] width 25 height 7
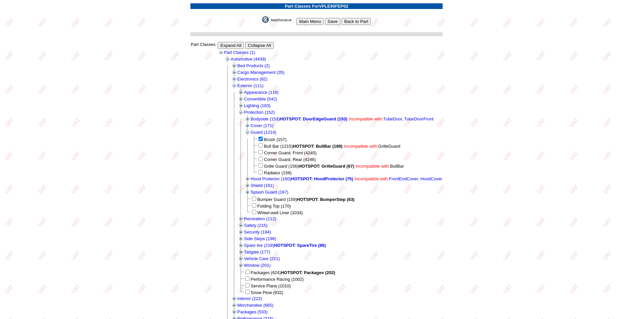
click at [308, 21] on input "Main Menu" at bounding box center [310, 21] width 27 height 7
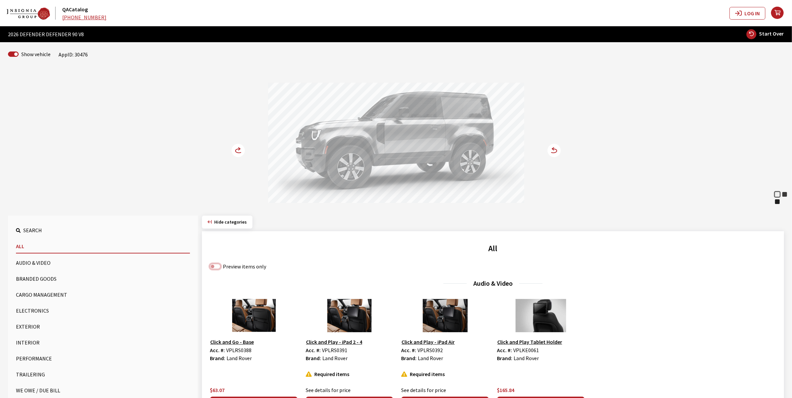
click at [219, 266] on input "Preview items only" at bounding box center [215, 266] width 11 height 5
checkbox input "true"
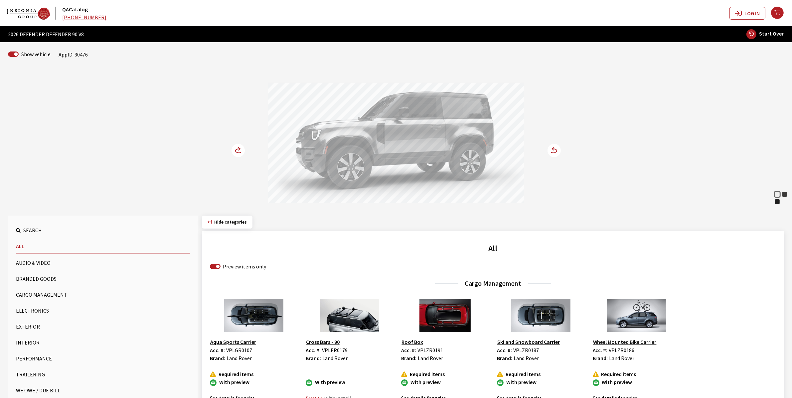
click at [20, 326] on button "Exterior" at bounding box center [103, 326] width 174 height 13
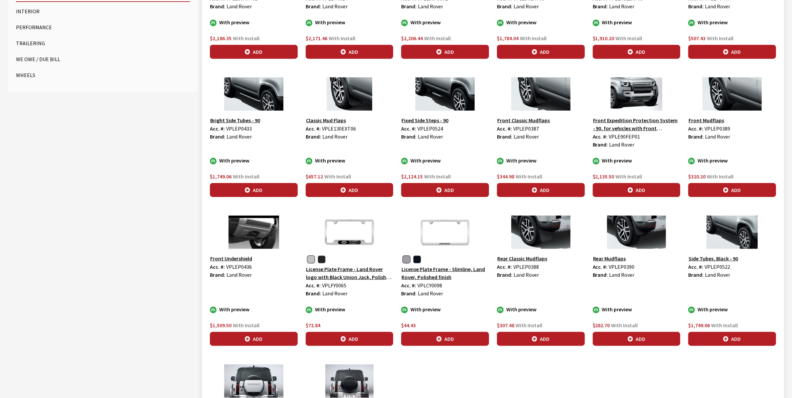
scroll to position [248, 0]
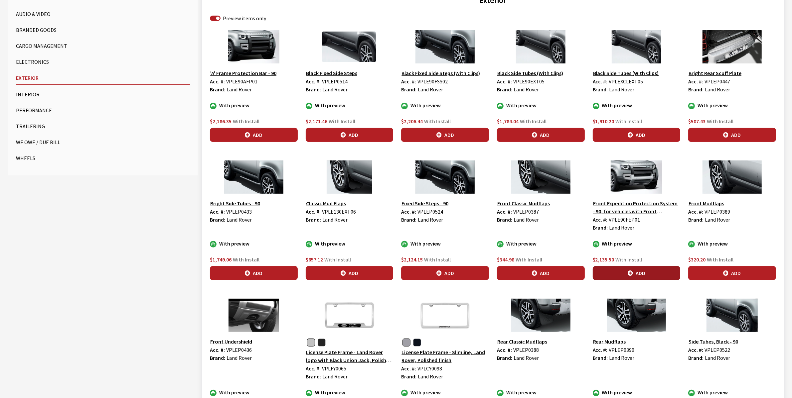
click at [634, 273] on button "Add" at bounding box center [637, 273] width 88 height 14
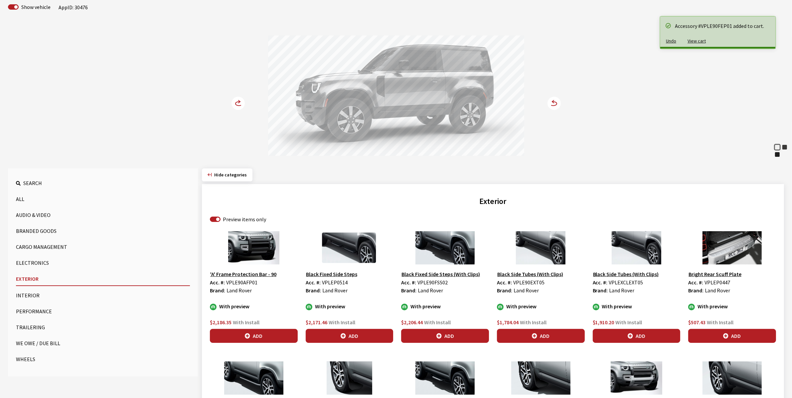
scroll to position [41, 0]
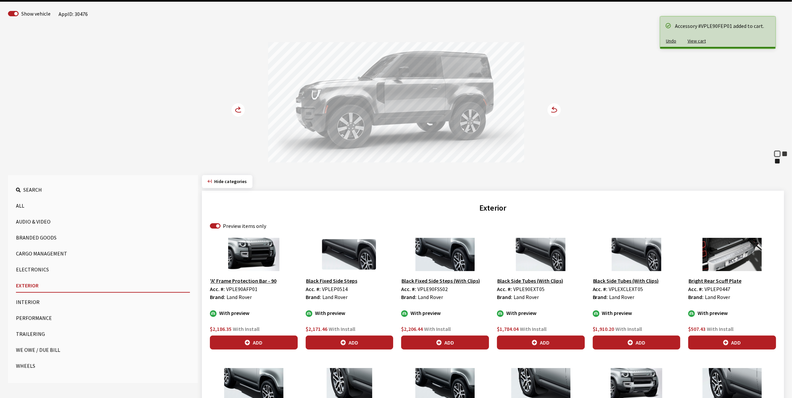
click at [236, 109] on icon at bounding box center [238, 110] width 7 height 4
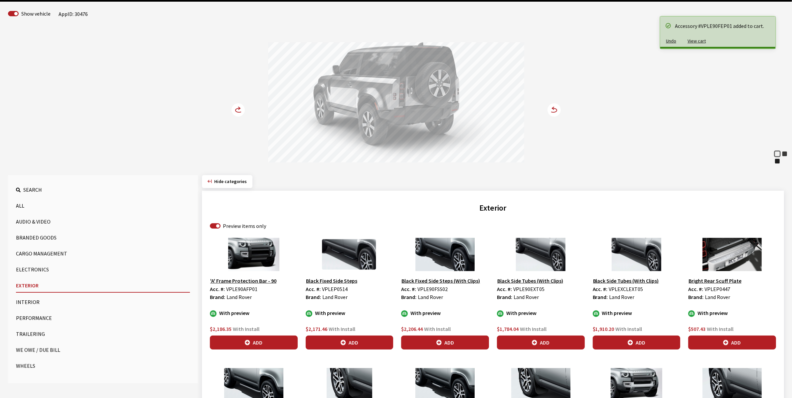
click at [236, 109] on icon at bounding box center [238, 110] width 7 height 4
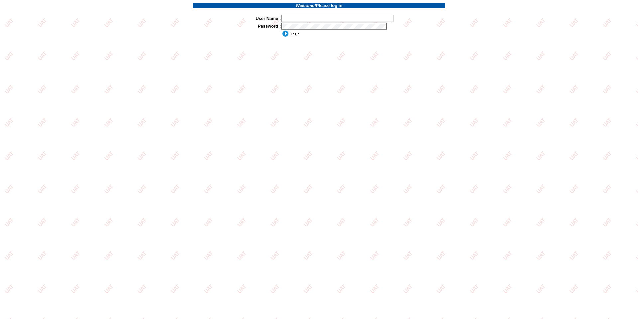
click at [310, 15] on input "text" at bounding box center [338, 18] width 112 height 7
type input "sdakes"
click at [295, 33] on input "image" at bounding box center [291, 33] width 18 height 7
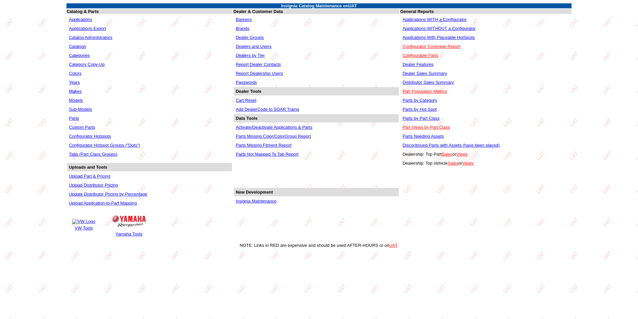
click at [72, 117] on link "Parts" at bounding box center [74, 118] width 10 height 5
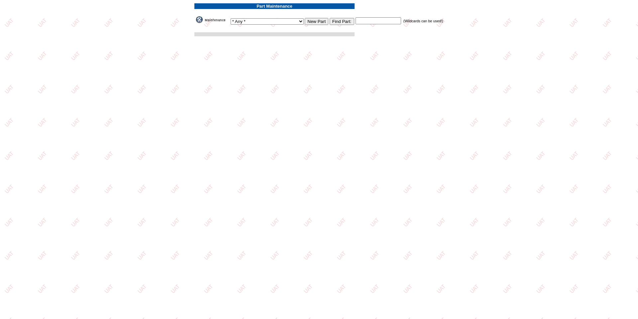
drag, startPoint x: 371, startPoint y: 18, endPoint x: 366, endPoint y: 21, distance: 5.7
click at [370, 18] on input "text" at bounding box center [379, 20] width 46 height 7
paste input "VPLE90FEP02"
type input "VPLE90FEP02"
click at [335, 19] on input "Find Part:" at bounding box center [342, 21] width 25 height 7
